Goal: Find specific page/section: Find specific page/section

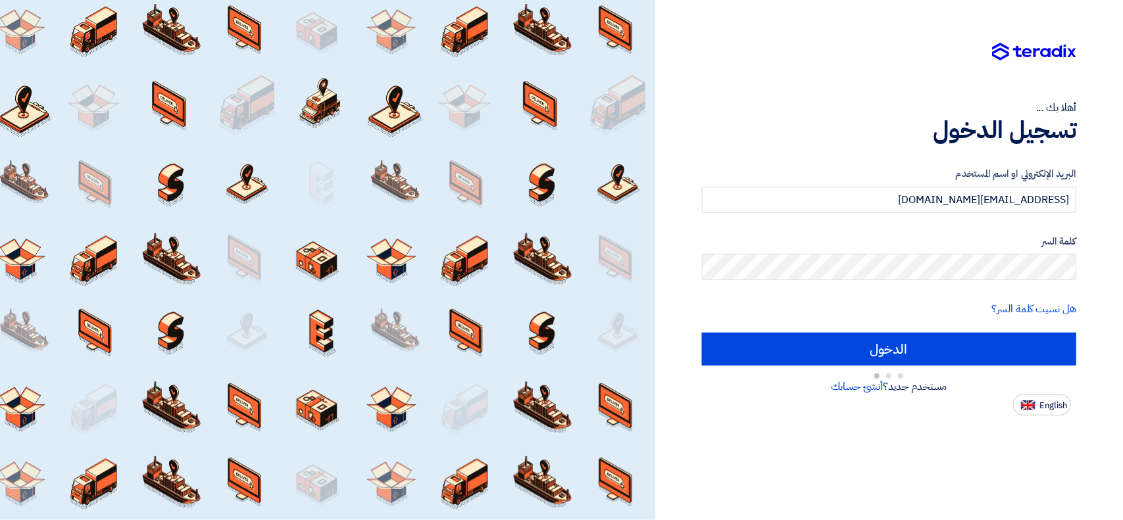
type input "Sign in"
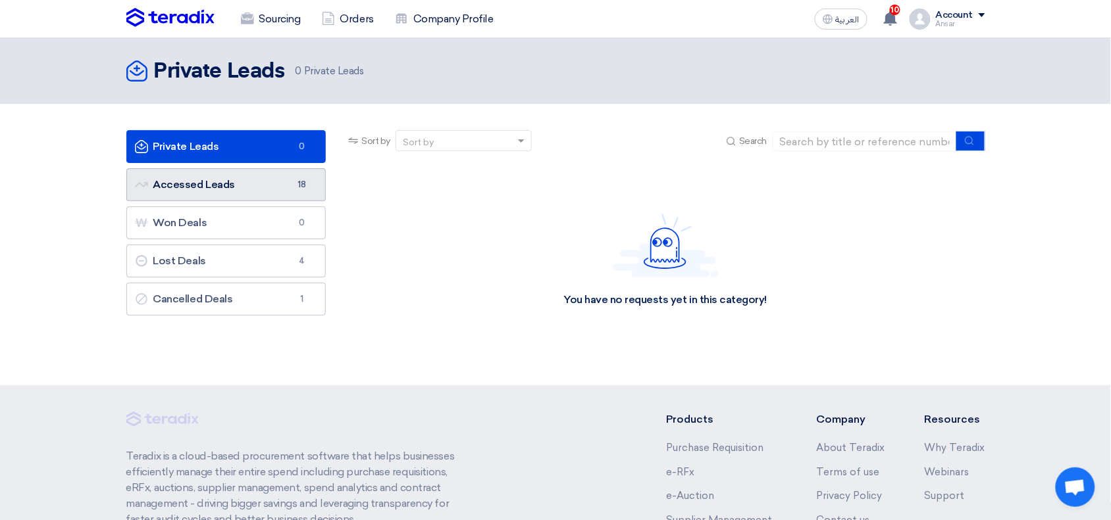
click at [206, 182] on link "Accessed Leads Accessed Leads 18" at bounding box center [226, 184] width 200 height 33
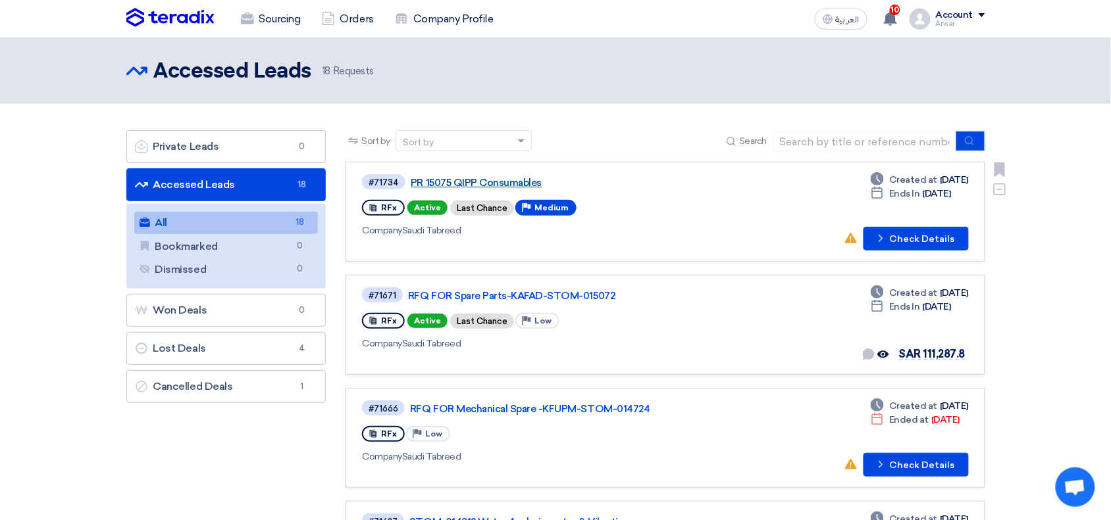
click at [481, 182] on link "PR 15075 QIPP Consumables" at bounding box center [575, 183] width 329 height 12
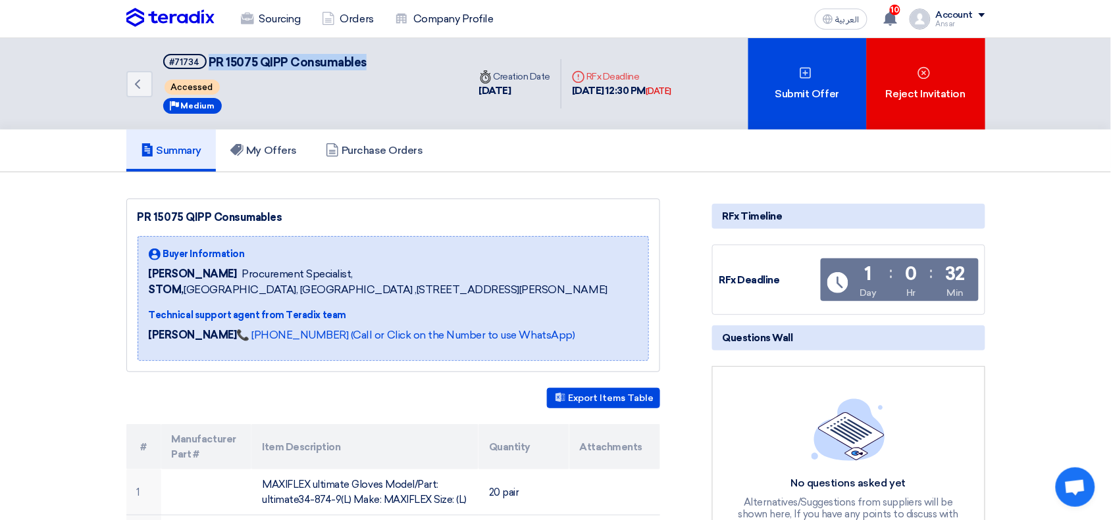
drag, startPoint x: 206, startPoint y: 61, endPoint x: 364, endPoint y: 64, distance: 157.9
click at [364, 64] on div "Back #71734 PR 15075 QIPP Consumables Accessed Priority Medium" at bounding box center [297, 83] width 342 height 91
copy span "PR 15075 QIPP Consumables"
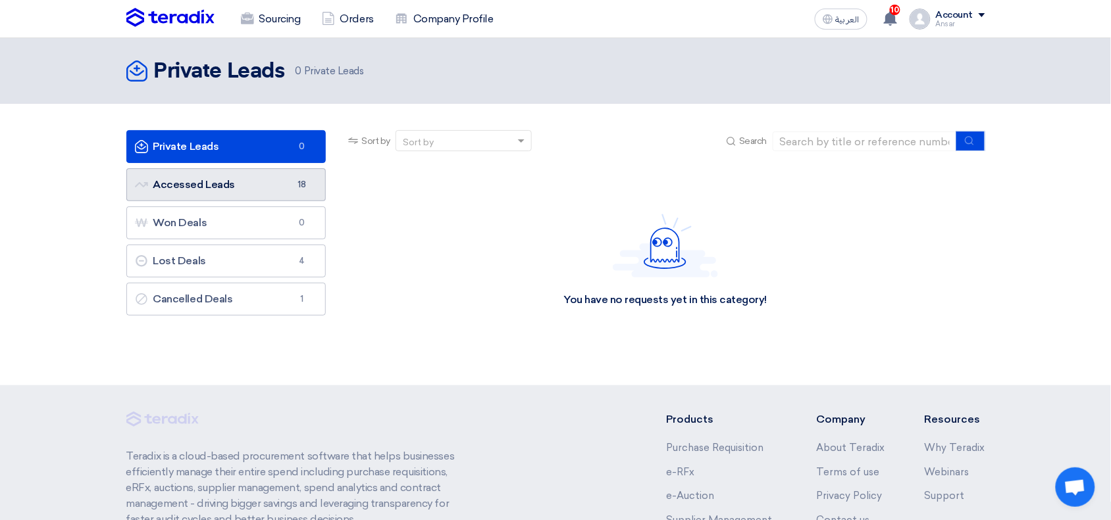
click at [257, 184] on link "Accessed Leads Accessed Leads 18" at bounding box center [226, 184] width 200 height 33
